Goal: Complete application form

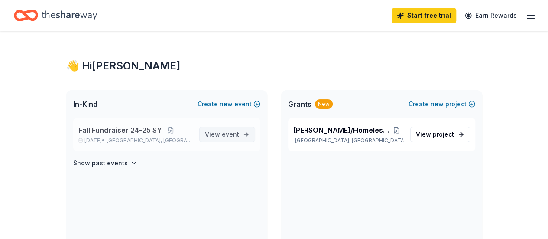
scroll to position [43, 0]
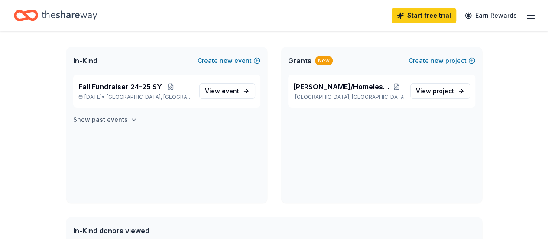
click at [112, 121] on h4 "Show past events" at bounding box center [100, 119] width 55 height 10
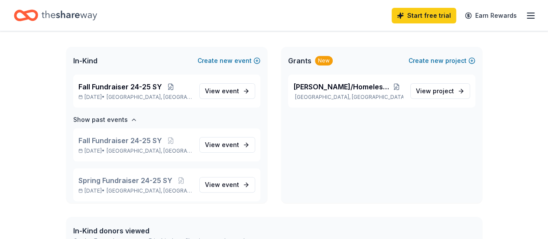
click at [87, 17] on icon "Home" at bounding box center [69, 15] width 55 height 18
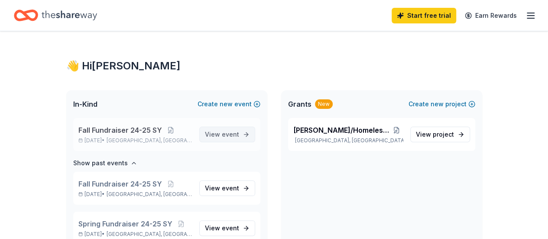
click at [227, 136] on span "event" at bounding box center [230, 133] width 17 height 7
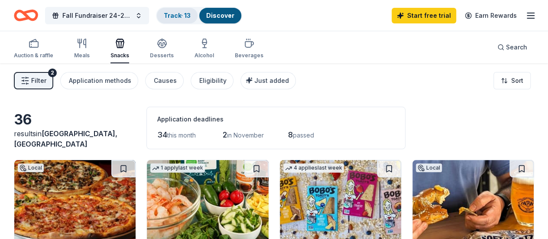
click at [189, 16] on link "Track · 13" at bounding box center [177, 15] width 27 height 7
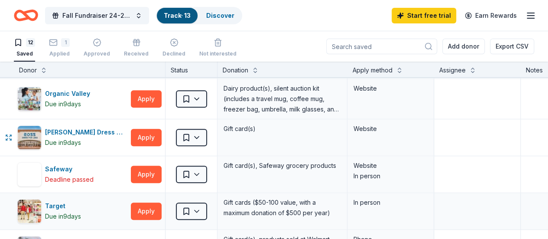
scroll to position [390, 0]
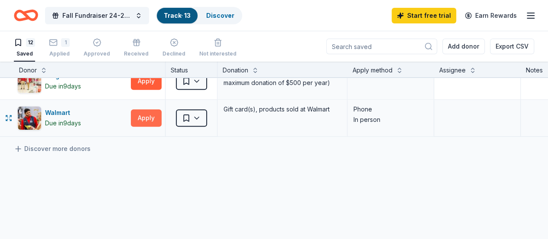
click at [156, 117] on button "Apply" at bounding box center [146, 117] width 31 height 17
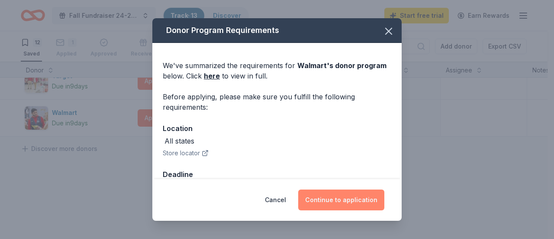
click at [344, 198] on button "Continue to application" at bounding box center [341, 199] width 86 height 21
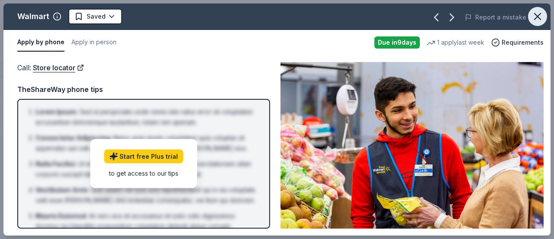
click at [539, 17] on icon "button" at bounding box center [538, 16] width 6 height 6
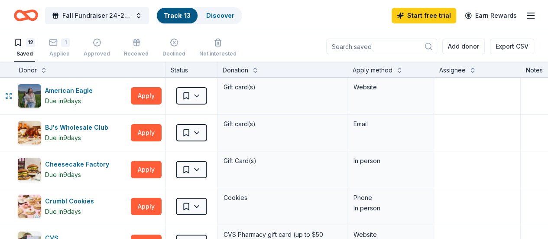
scroll to position [0, 0]
